Goal: Task Accomplishment & Management: Manage account settings

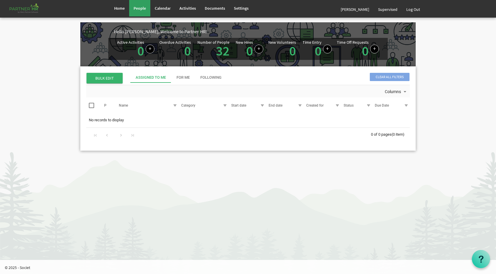
click at [139, 8] on span "People" at bounding box center [140, 8] width 12 height 5
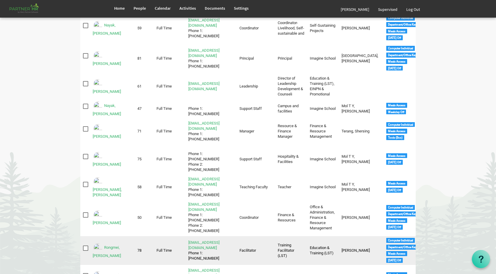
scroll to position [499, 0]
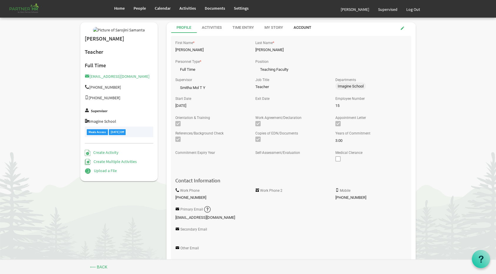
click at [299, 25] on div "Account" at bounding box center [303, 28] width 18 height 6
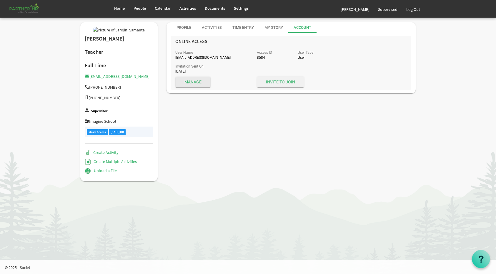
click at [284, 81] on span "Invite to Join" at bounding box center [280, 82] width 47 height 11
click at [200, 80] on span "Manage" at bounding box center [193, 82] width 35 height 11
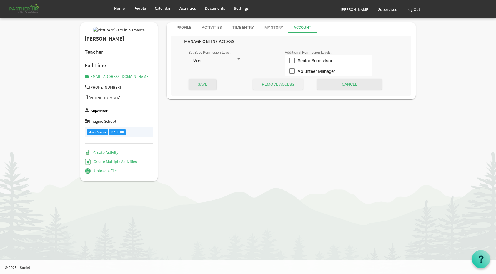
click at [280, 87] on input "Submit" at bounding box center [278, 84] width 50 height 11
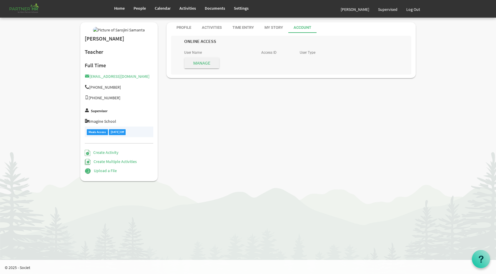
click at [201, 67] on span "Manage" at bounding box center [201, 63] width 35 height 11
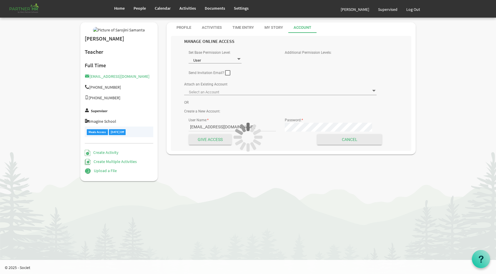
type input "Samanta, Sarojoni - sarojinisamanta@imagineschools.in ID: 8584"
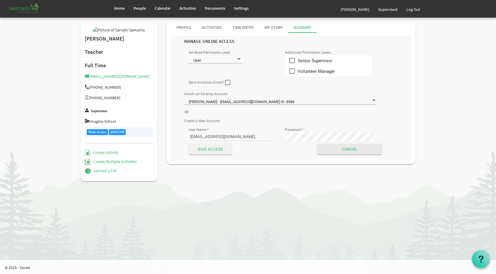
click at [209, 153] on input "Give Access" at bounding box center [210, 149] width 43 height 11
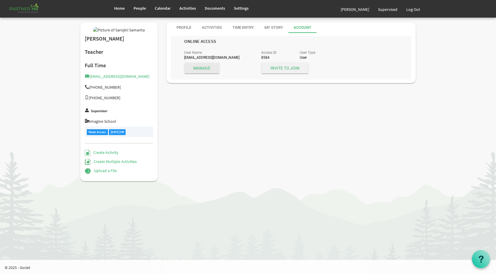
click at [284, 69] on span "Invite to Join" at bounding box center [284, 68] width 47 height 11
click at [140, 9] on span "People" at bounding box center [140, 8] width 12 height 5
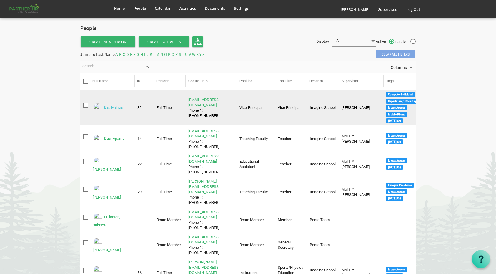
click at [116, 109] on link "Bar, Mahua" at bounding box center [113, 108] width 19 height 4
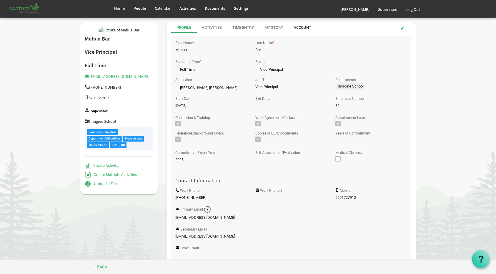
click at [296, 28] on div "Account" at bounding box center [303, 28] width 18 height 6
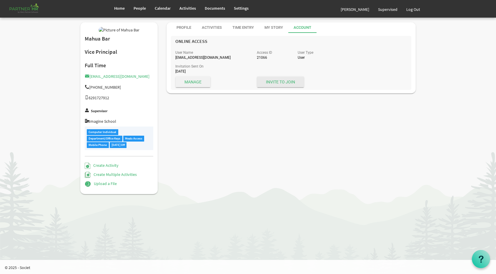
click at [195, 83] on span "Manage" at bounding box center [193, 82] width 35 height 11
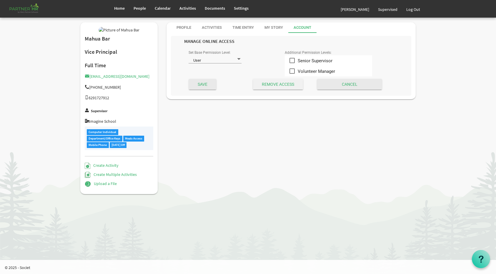
click at [271, 83] on input "Submit" at bounding box center [278, 84] width 50 height 11
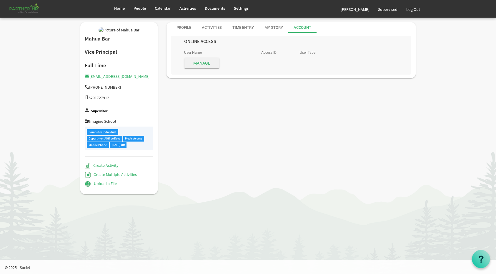
click at [205, 64] on span "Manage" at bounding box center [201, 63] width 35 height 11
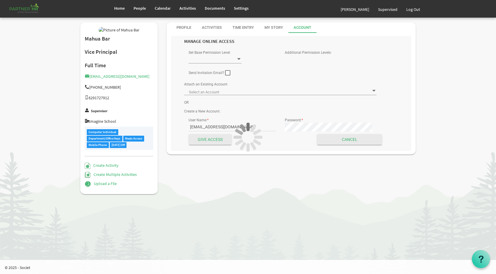
type input "User"
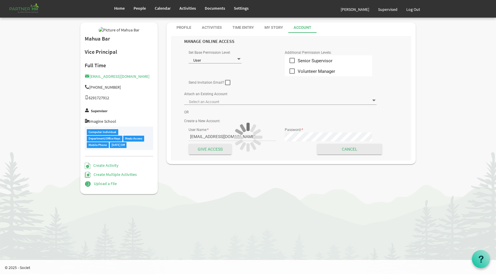
type input "Bar, Mahua - [EMAIL_ADDRESS][DOMAIN_NAME] ID: 21066"
click at [226, 81] on span at bounding box center [227, 82] width 5 height 5
click at [225, 81] on input "checkbox" at bounding box center [225, 80] width 0 height 0
checkbox input "true"
click at [215, 152] on input "Give Access" at bounding box center [210, 149] width 43 height 11
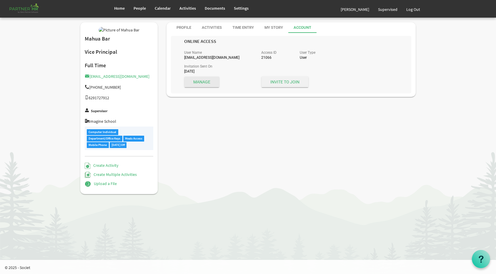
click at [288, 83] on span "Invite to Join" at bounding box center [284, 82] width 47 height 11
